Goal: Task Accomplishment & Management: Use online tool/utility

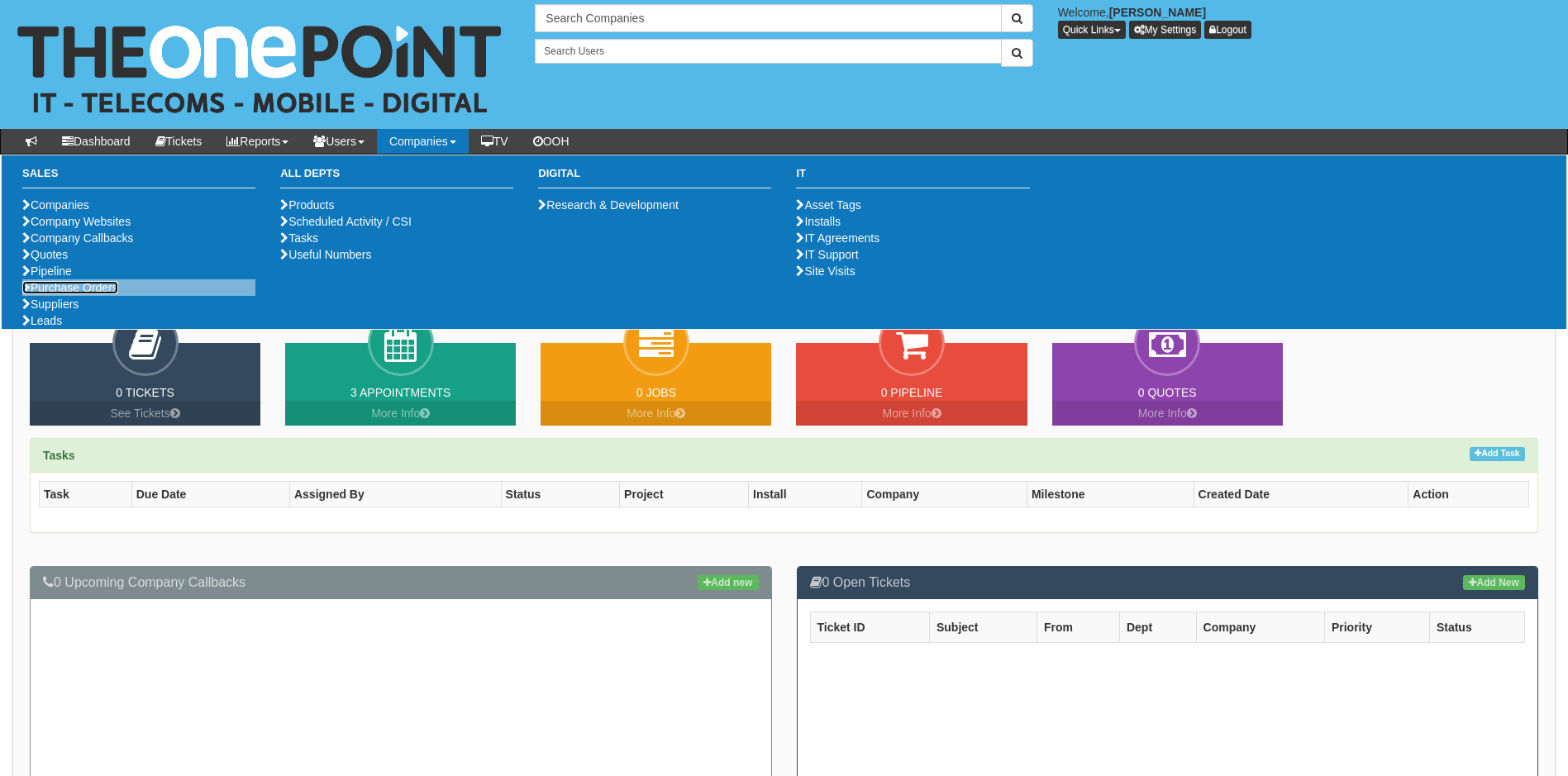
click at [82, 295] on link "Purchase Orders" at bounding box center [70, 288] width 96 height 13
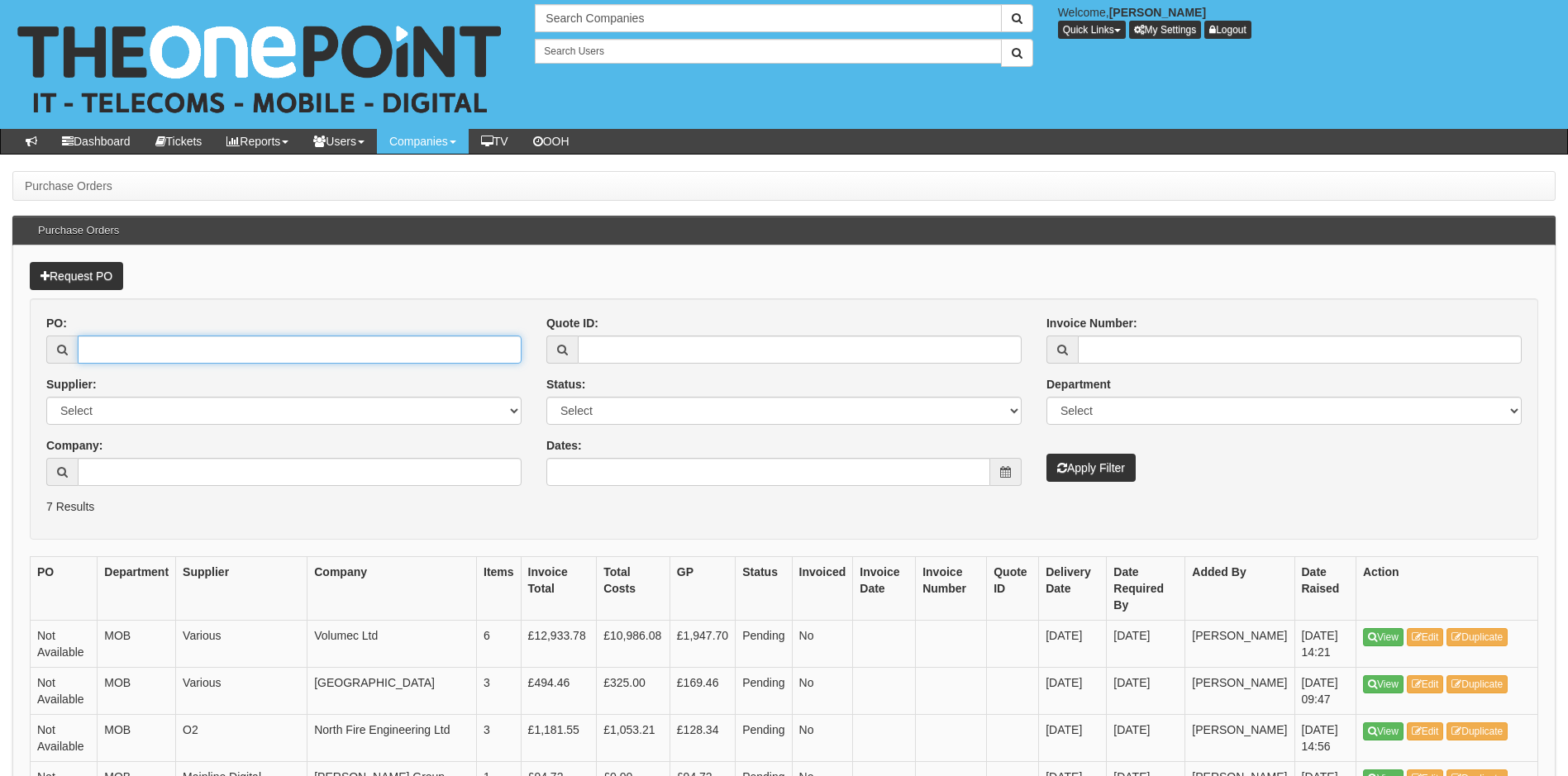
click at [264, 348] on input "PO:" at bounding box center [299, 349] width 444 height 28
type input "19631"
click at [1047, 454] on button "Apply Filter" at bounding box center [1091, 467] width 89 height 28
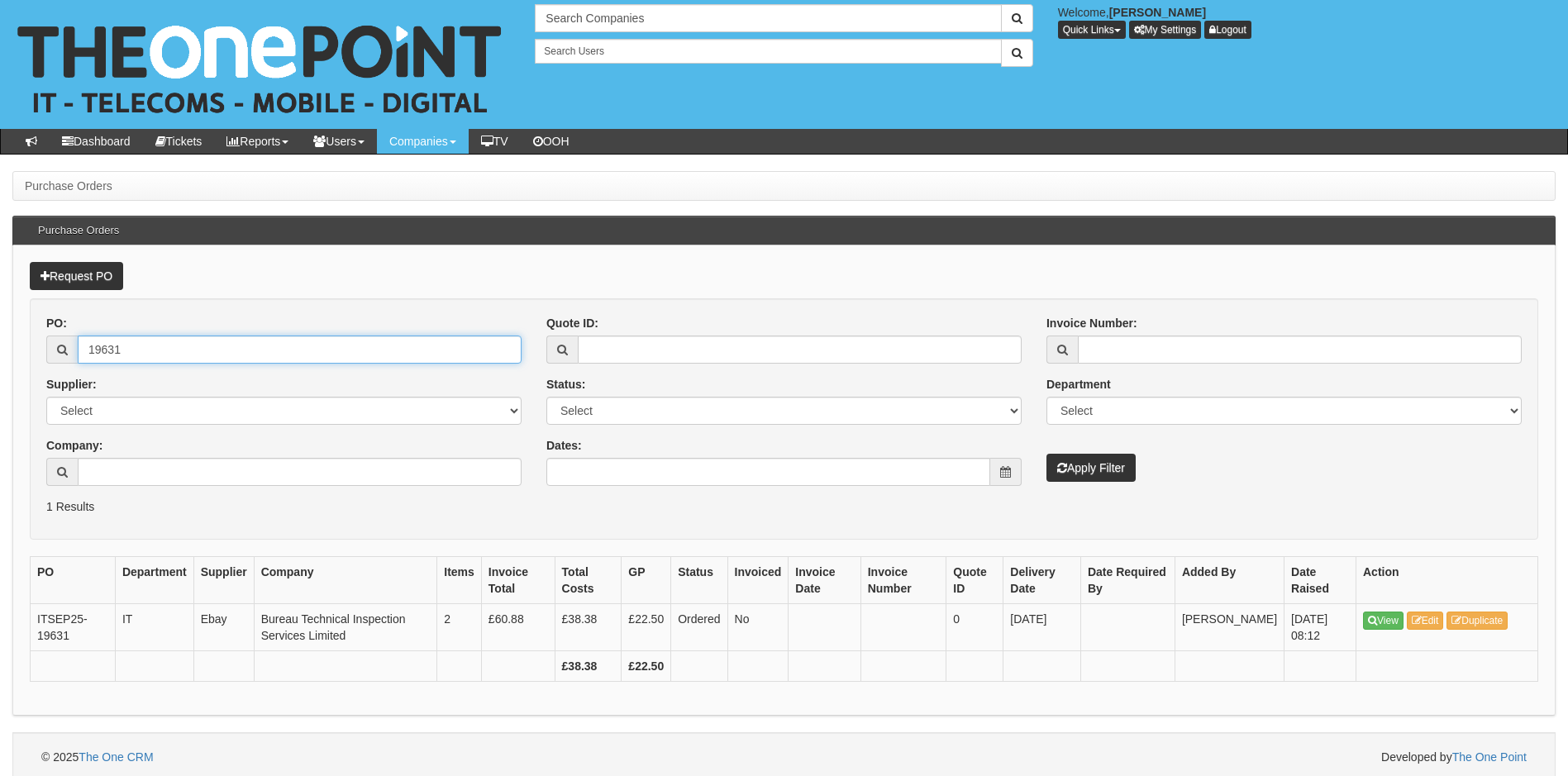
click at [151, 344] on input "19631" at bounding box center [299, 349] width 444 height 28
type input "19646"
click at [1047, 454] on button "Apply Filter" at bounding box center [1091, 467] width 89 height 28
click at [155, 351] on input "19646" at bounding box center [299, 349] width 444 height 28
type input "19665"
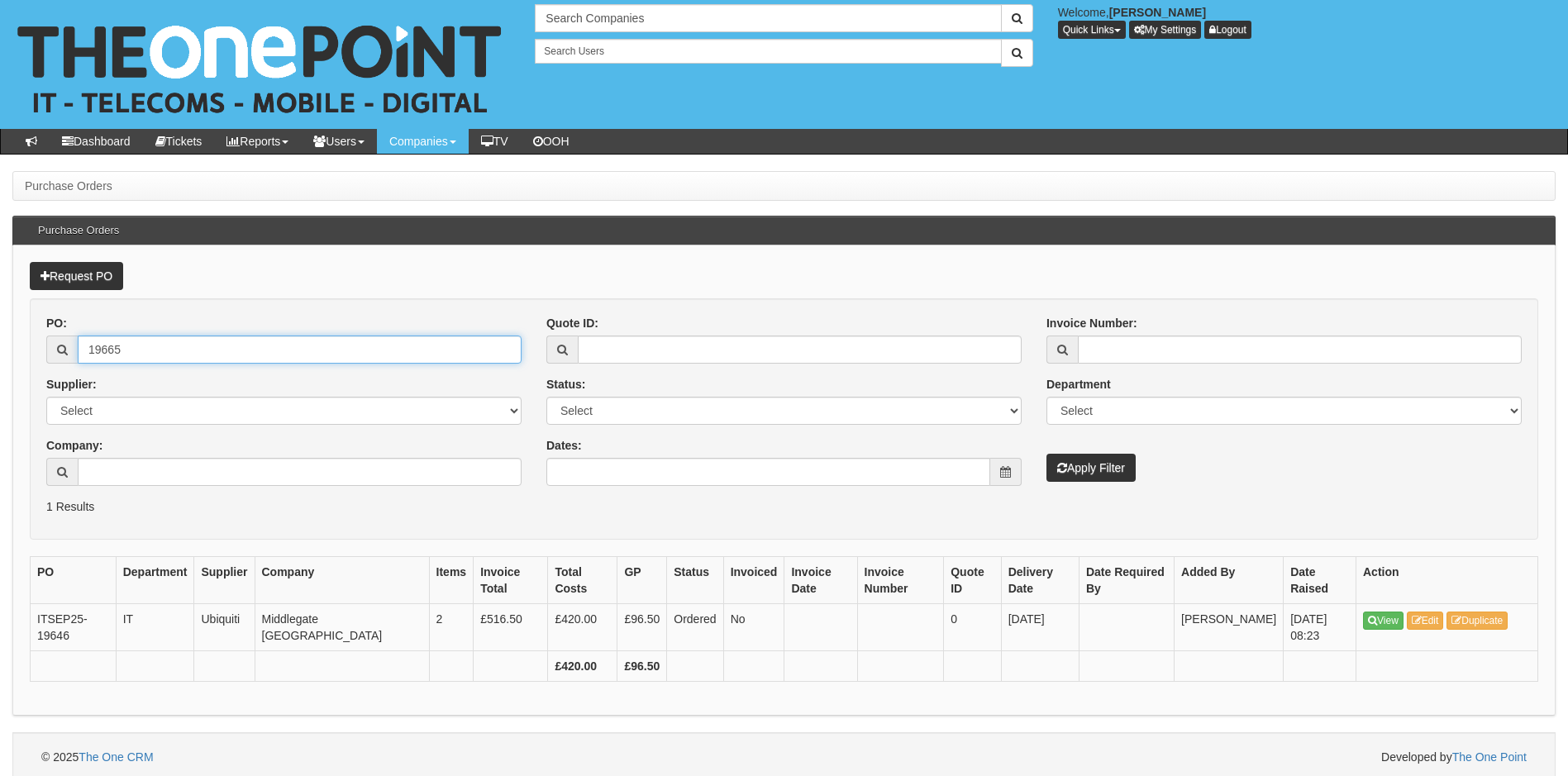
click at [1047, 454] on button "Apply Filter" at bounding box center [1091, 467] width 89 height 28
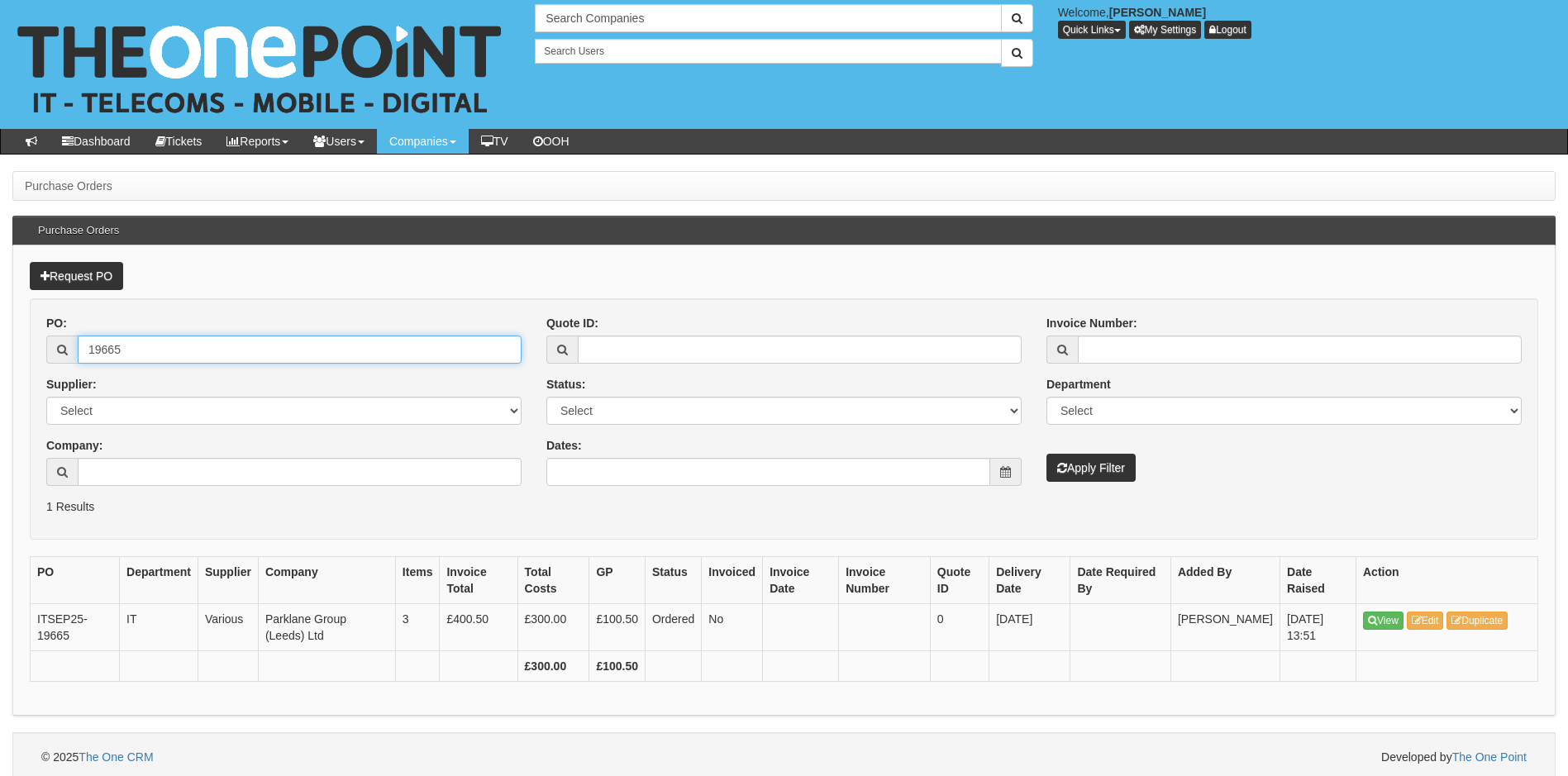
click at [154, 348] on input "19665" at bounding box center [299, 349] width 444 height 28
type input "19667"
click at [1047, 454] on button "Apply Filter" at bounding box center [1091, 467] width 89 height 28
click at [153, 354] on input "19667" at bounding box center [299, 349] width 444 height 28
type input "19654"
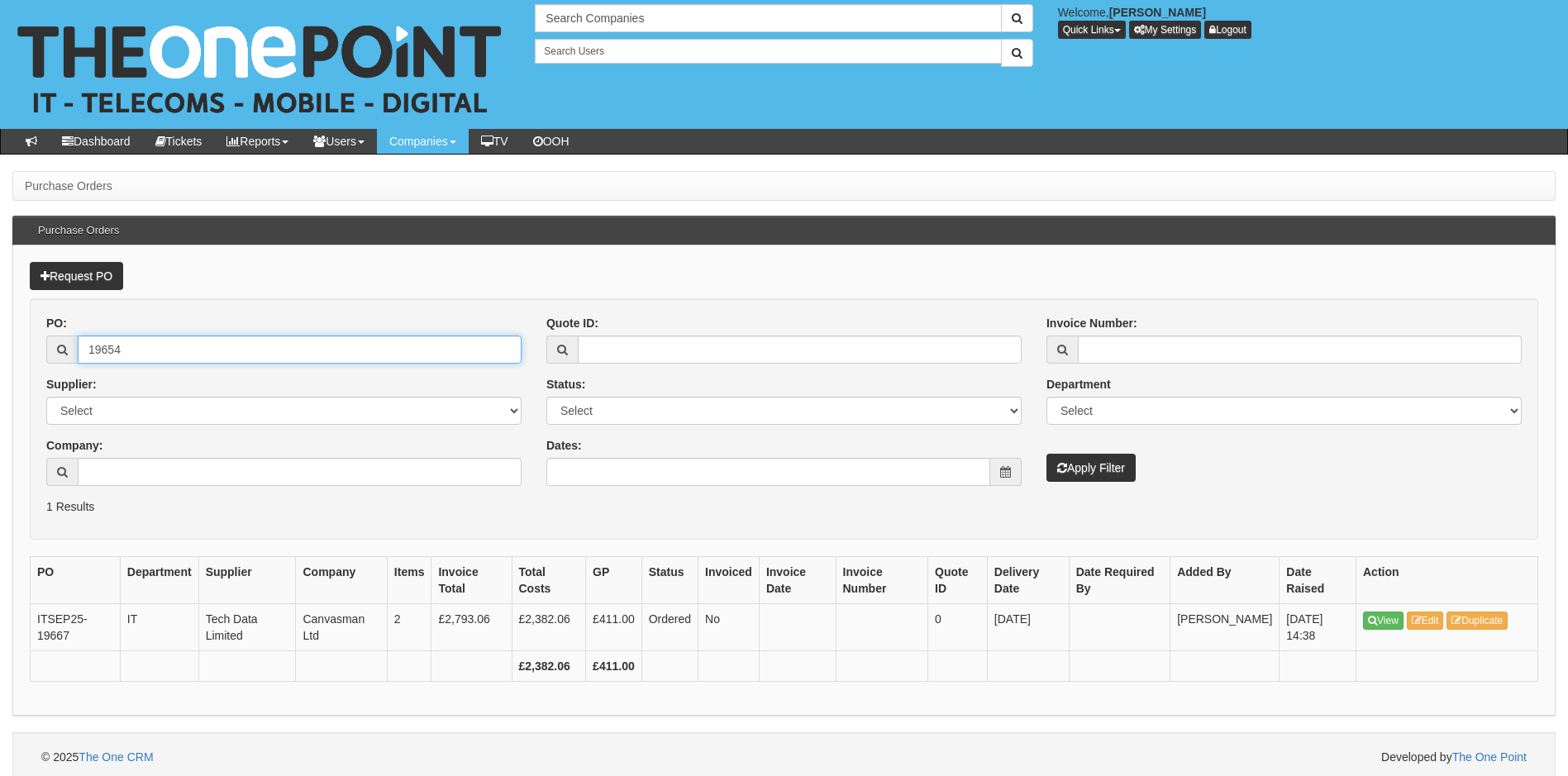
click at [1047, 454] on button "Apply Filter" at bounding box center [1091, 467] width 89 height 28
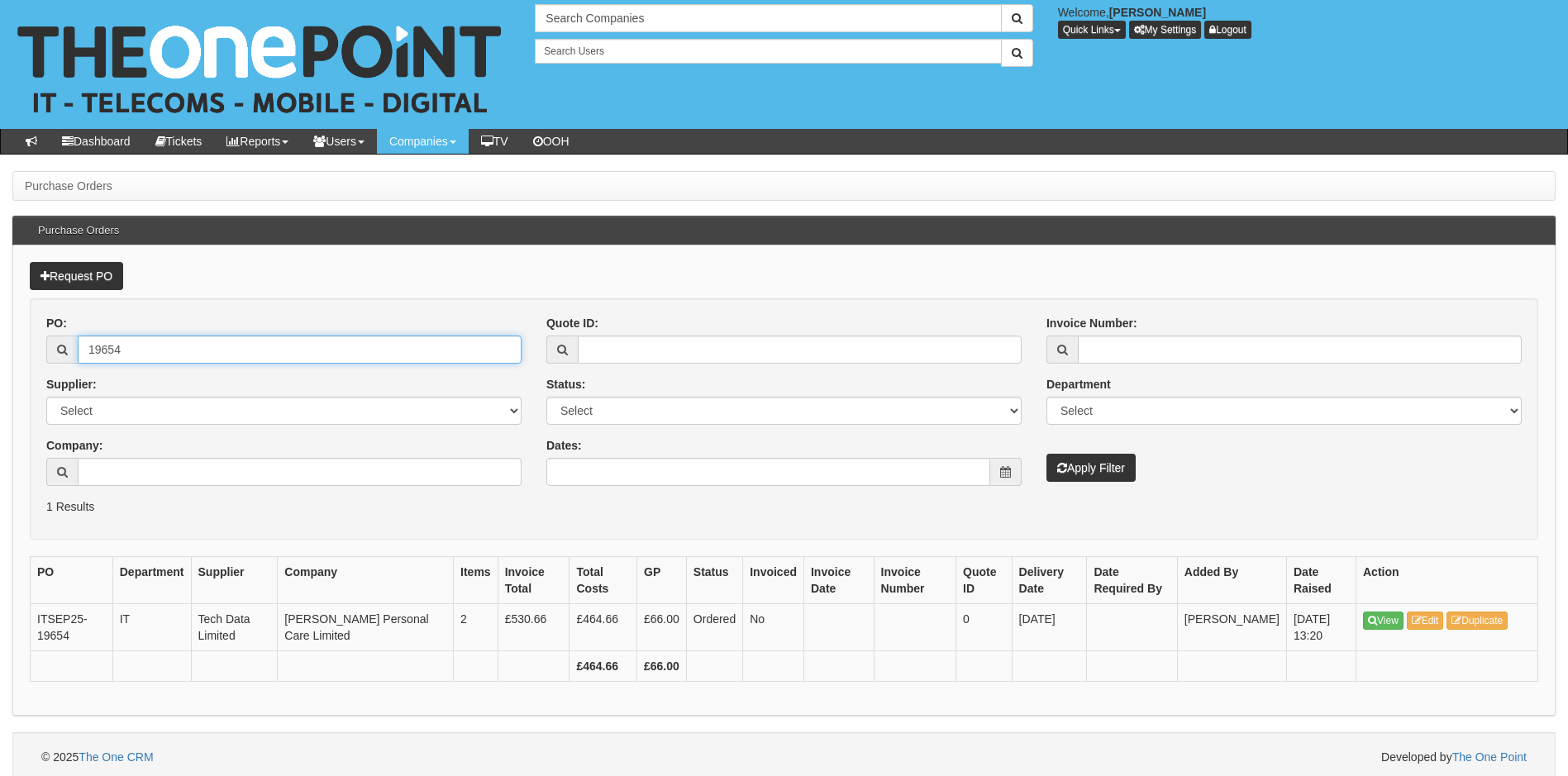
click at [149, 355] on input "19654" at bounding box center [299, 349] width 444 height 28
type input "19582"
click at [1047, 454] on button "Apply Filter" at bounding box center [1091, 467] width 89 height 28
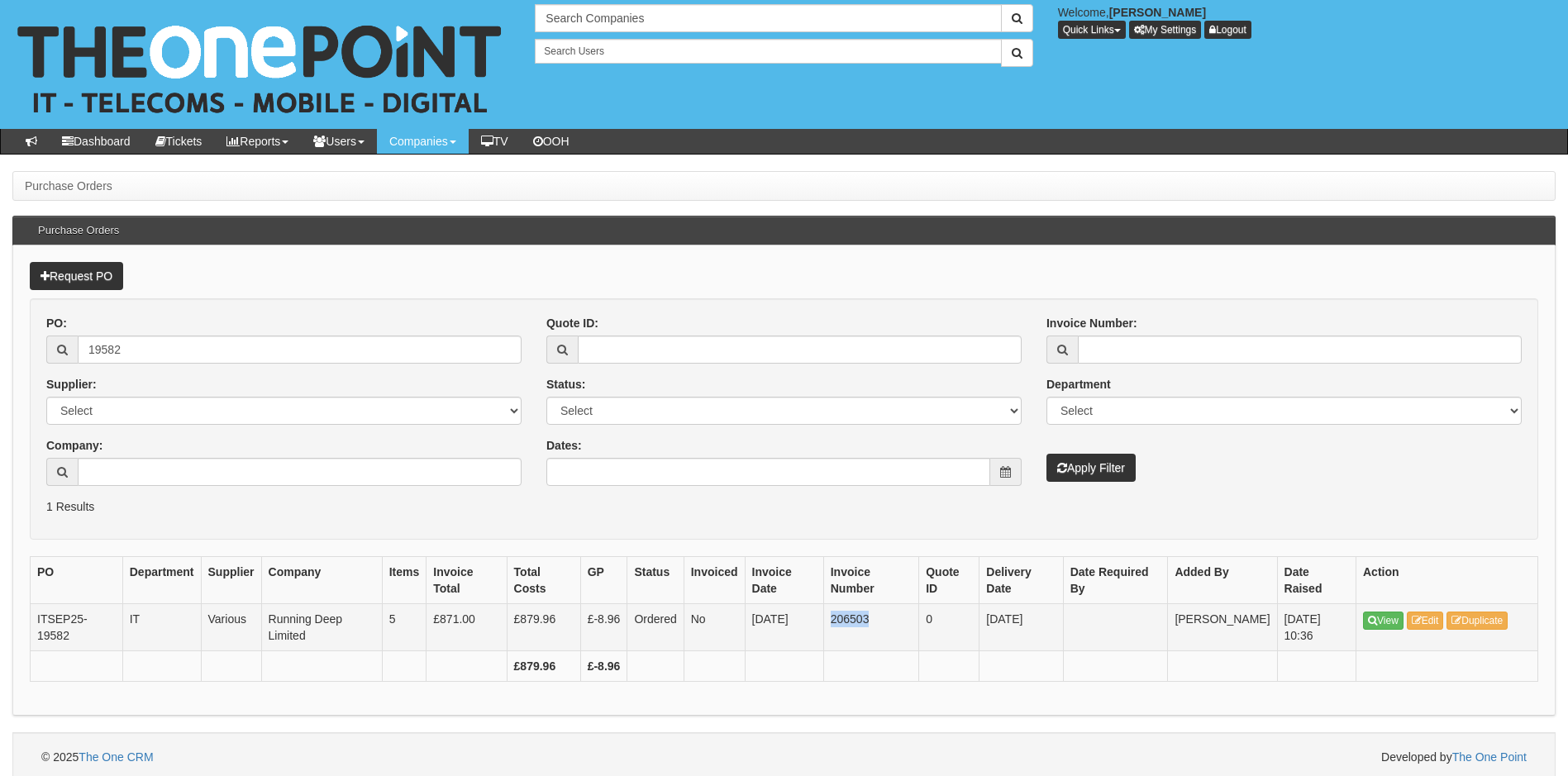
drag, startPoint x: 835, startPoint y: 617, endPoint x: 872, endPoint y: 617, distance: 37.0
click at [872, 617] on td "206503" at bounding box center [870, 628] width 95 height 47
copy td "206503"
click at [151, 353] on input "19582" at bounding box center [299, 349] width 444 height 28
type input "19633"
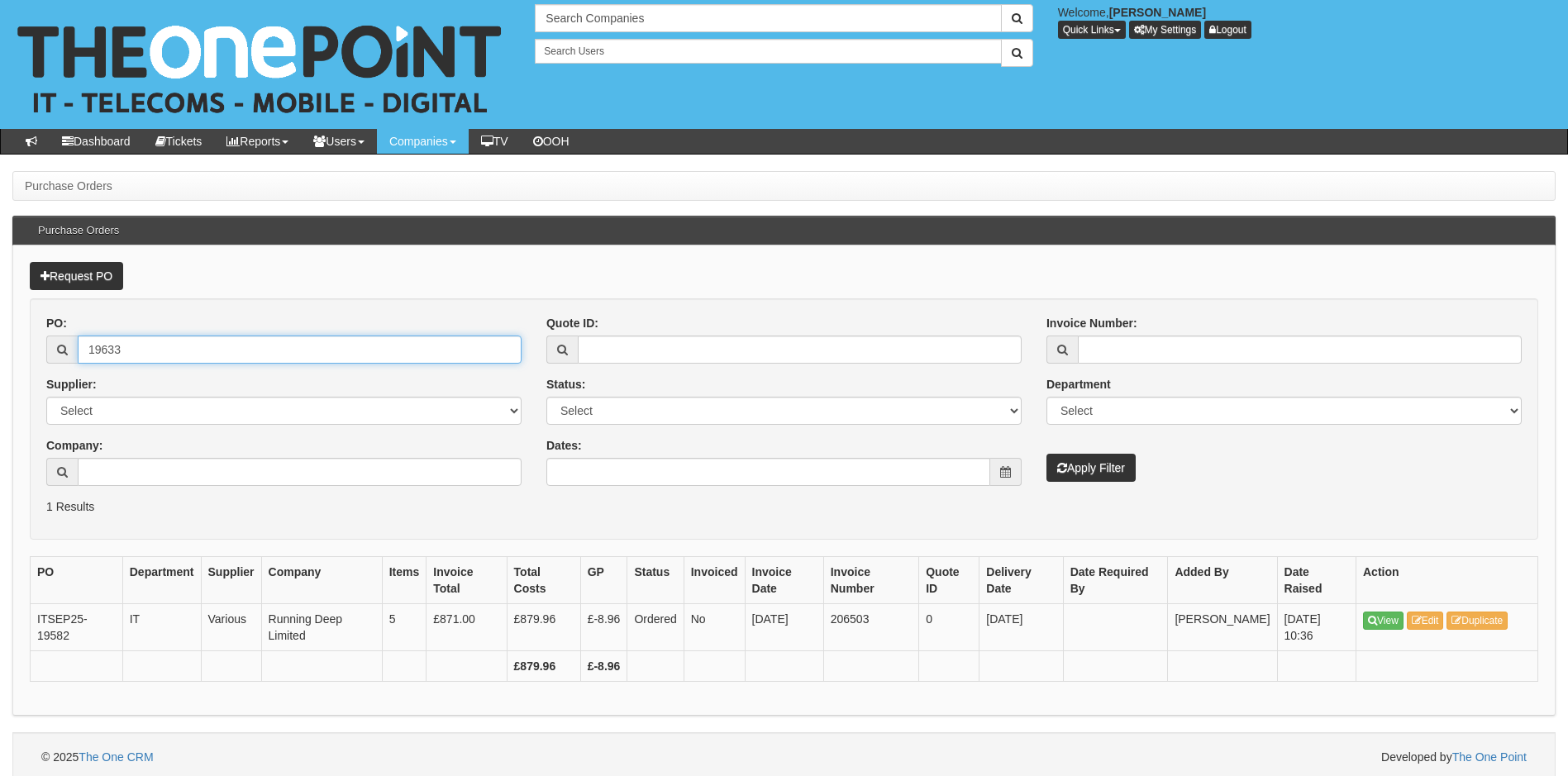
click at [1047, 454] on button "Apply Filter" at bounding box center [1091, 467] width 89 height 28
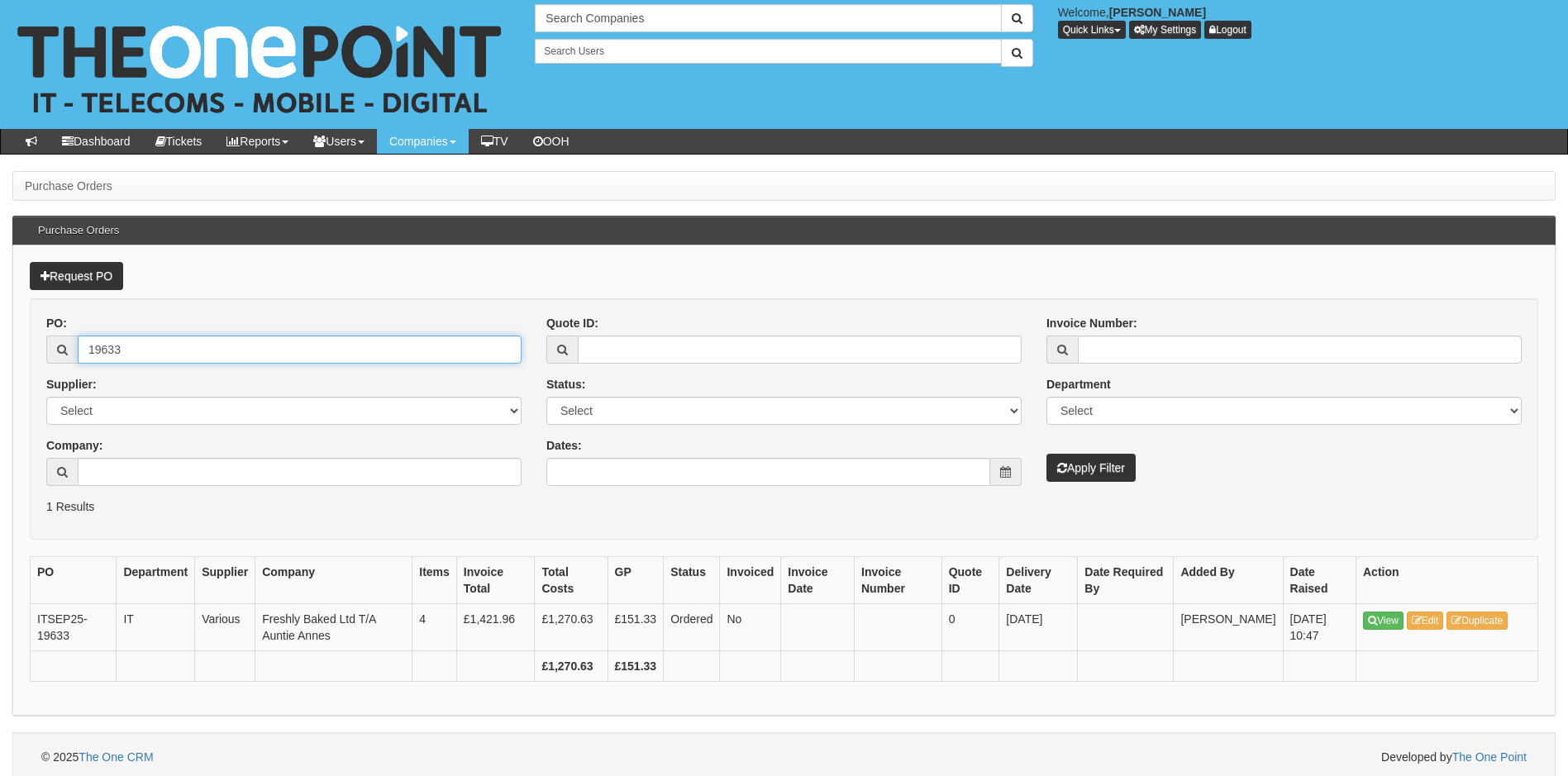
click at [127, 345] on input "19633" at bounding box center [299, 349] width 444 height 28
type input "19639"
click at [1047, 454] on button "Apply Filter" at bounding box center [1091, 467] width 89 height 28
